Goal: Task Accomplishment & Management: Use online tool/utility

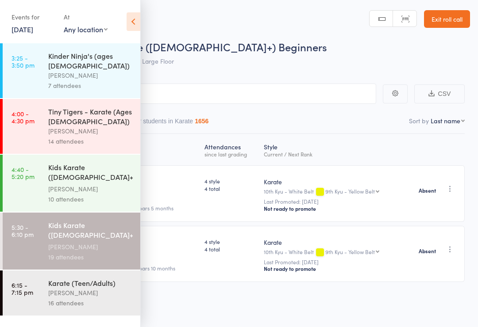
click at [31, 27] on link "[DATE]" at bounding box center [22, 29] width 22 height 10
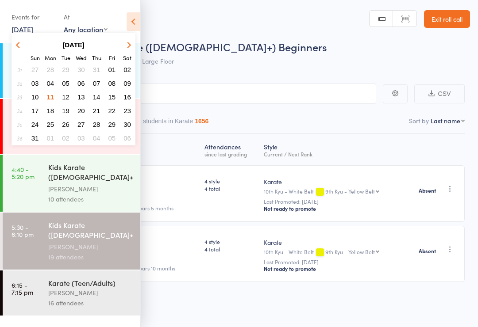
click at [61, 99] on button "12" at bounding box center [66, 97] width 14 height 12
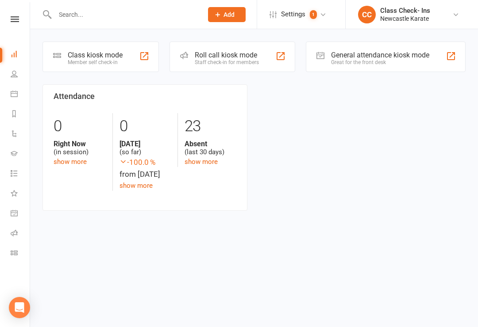
click at [256, 69] on div "Roll call kiosk mode Staff check-in for members" at bounding box center [232, 57] width 126 height 31
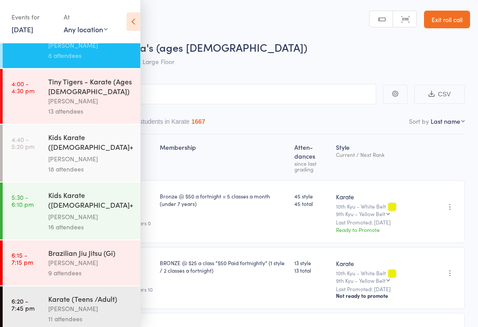
scroll to position [29, 0]
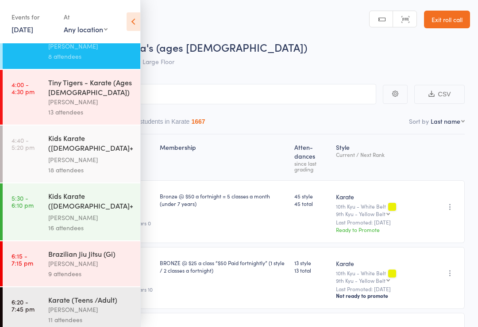
click at [145, 19] on header "Roll Call for Kinder Ninja's (ages 4-5) 12 Aug 15:25 Marc Mathews Large Floor M…" at bounding box center [239, 35] width 478 height 71
click at [138, 21] on icon at bounding box center [133, 21] width 14 height 19
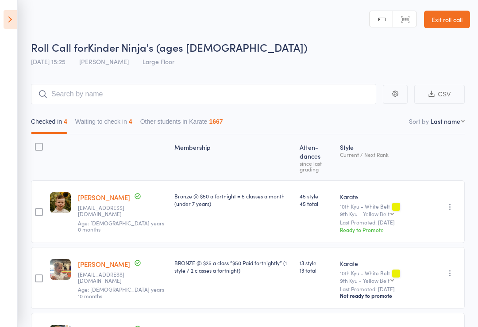
click at [132, 119] on div "4" at bounding box center [131, 121] width 4 height 7
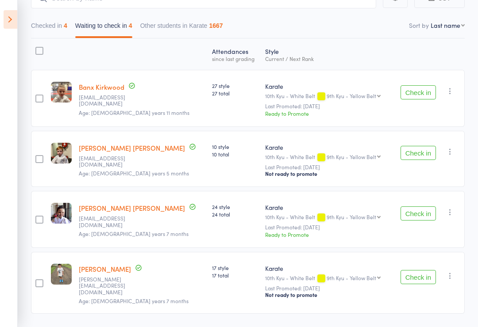
scroll to position [96, 0]
click at [420, 159] on button "Check in" at bounding box center [417, 152] width 35 height 14
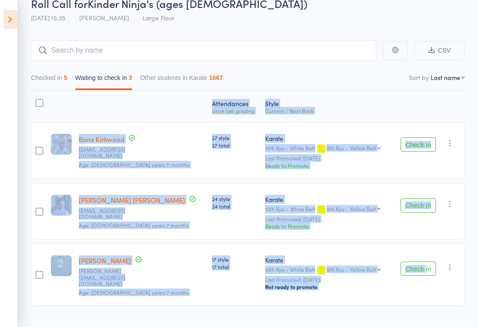
click at [7, 34] on aside "Events for 12 Aug, 2025 12 Aug, 2025 August 2025 Sun Mon Tue Wed Thu Fri Sat 31…" at bounding box center [9, 163] width 18 height 327
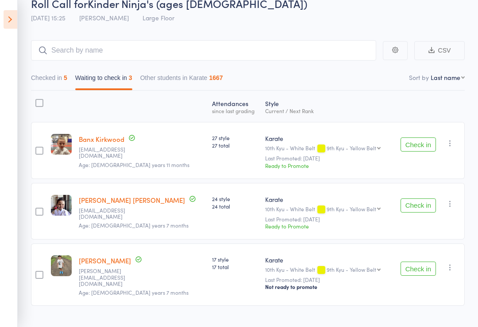
click at [12, 6] on aside "Events for 12 Aug, 2025 12 Aug, 2025 August 2025 Sun Mon Tue Wed Thu Fri Sat 31…" at bounding box center [9, 163] width 18 height 327
click at [8, 27] on icon at bounding box center [11, 19] width 14 height 19
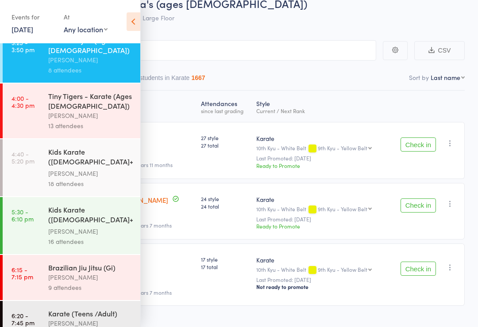
click at [7, 21] on div "Events for 12 Aug, 2025 12 Aug, 2025 August 2025 Sun Mon Tue Wed Thu Fri Sat 31…" at bounding box center [70, 22] width 140 height 45
click at [137, 18] on icon at bounding box center [133, 21] width 14 height 19
